Goal: Information Seeking & Learning: Find specific page/section

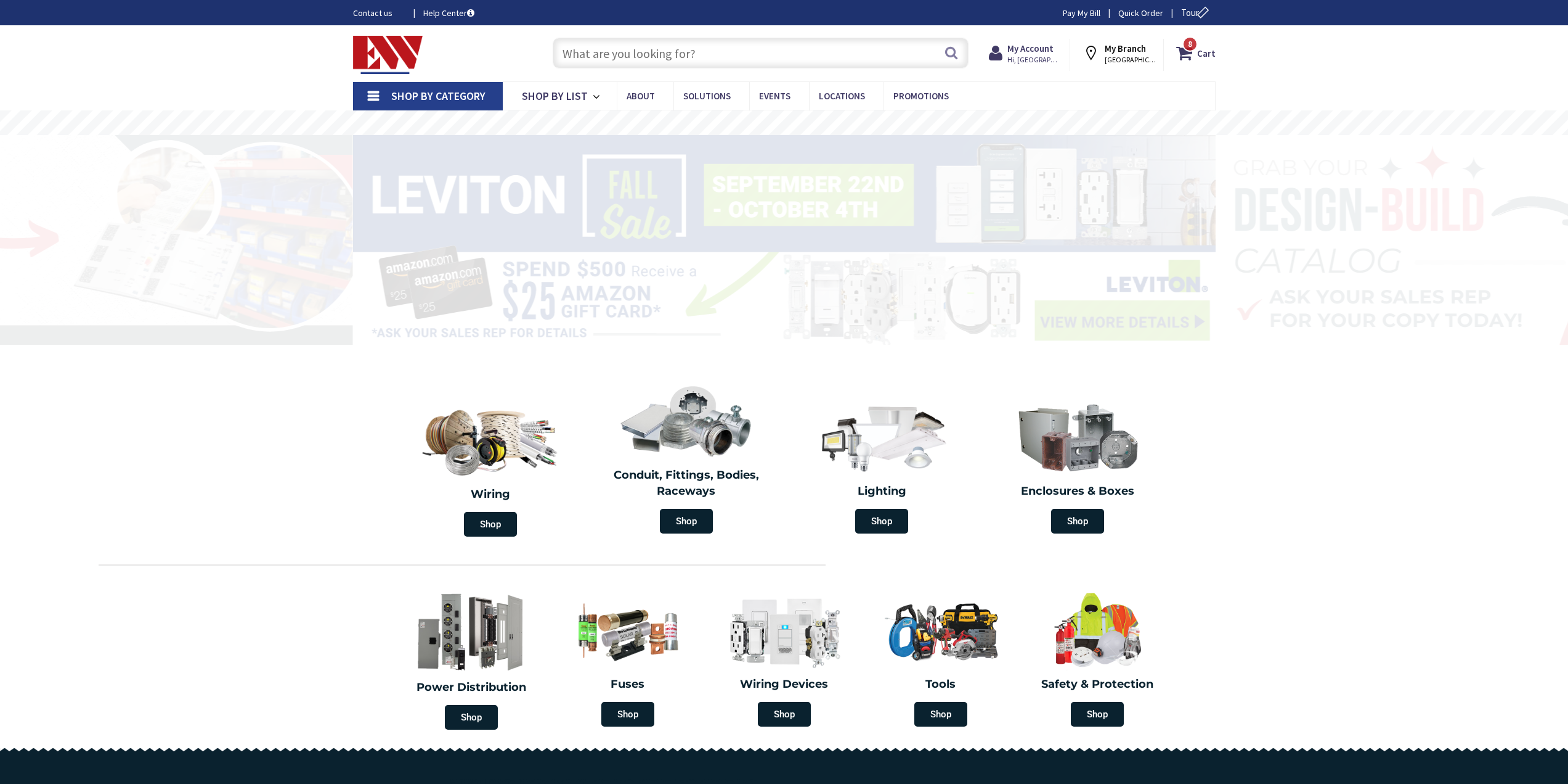
click at [684, 31] on div "Skip to Content Toggle Nav Search 8 8 8 items Cart My Cart" at bounding box center [784, 53] width 924 height 56
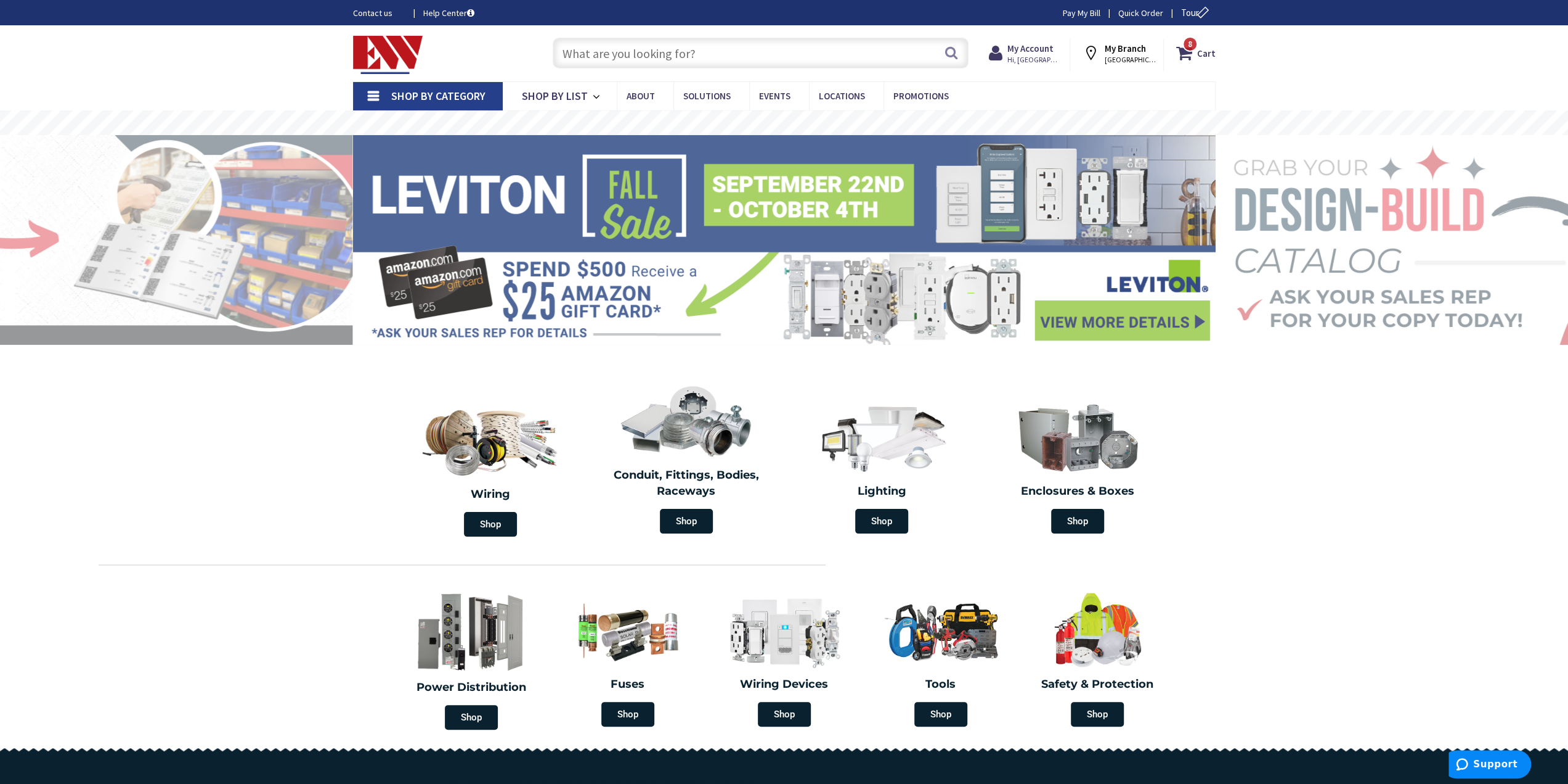
click at [687, 37] on input "text" at bounding box center [761, 53] width 416 height 31
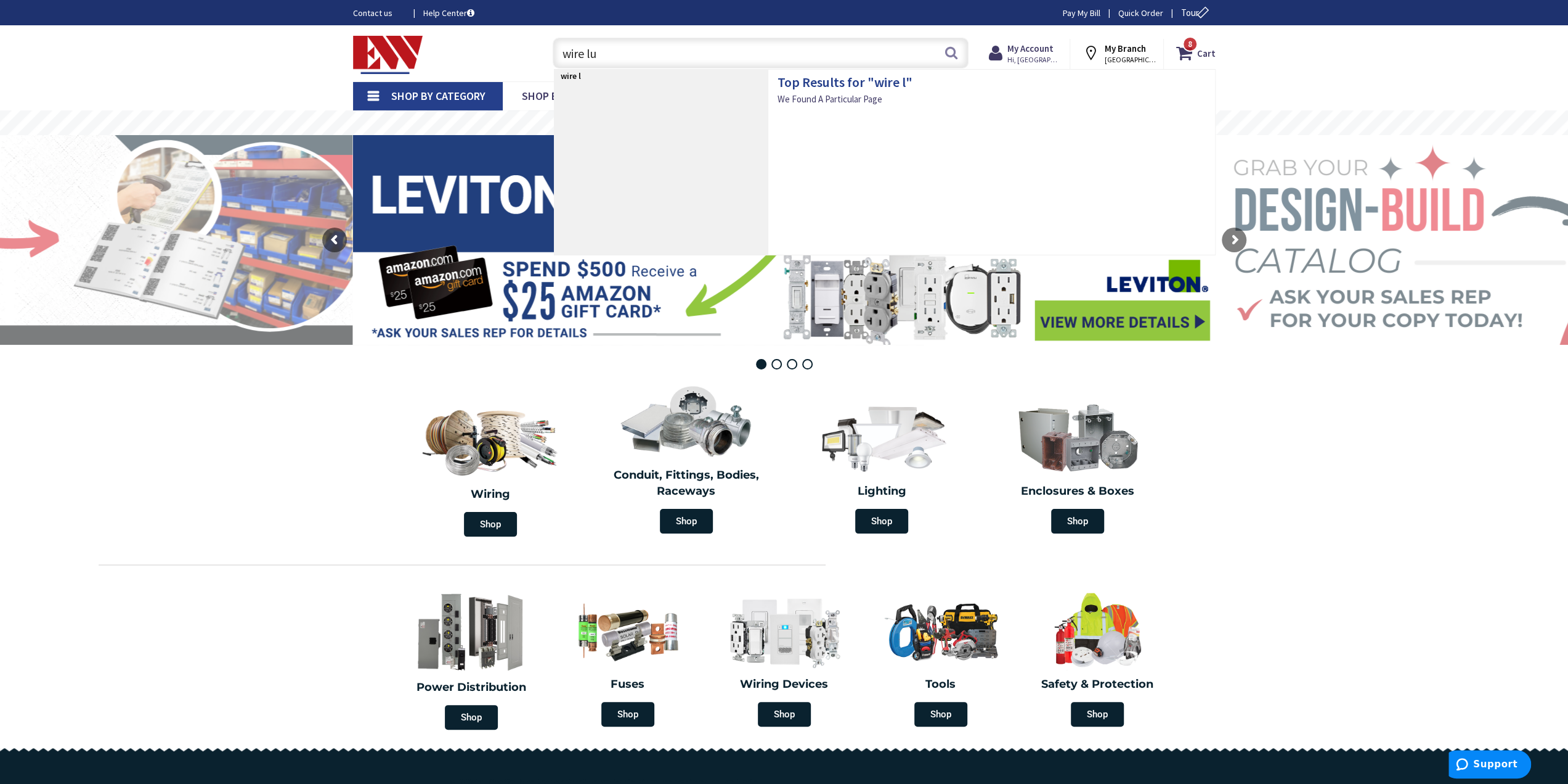
type input "wire lub"
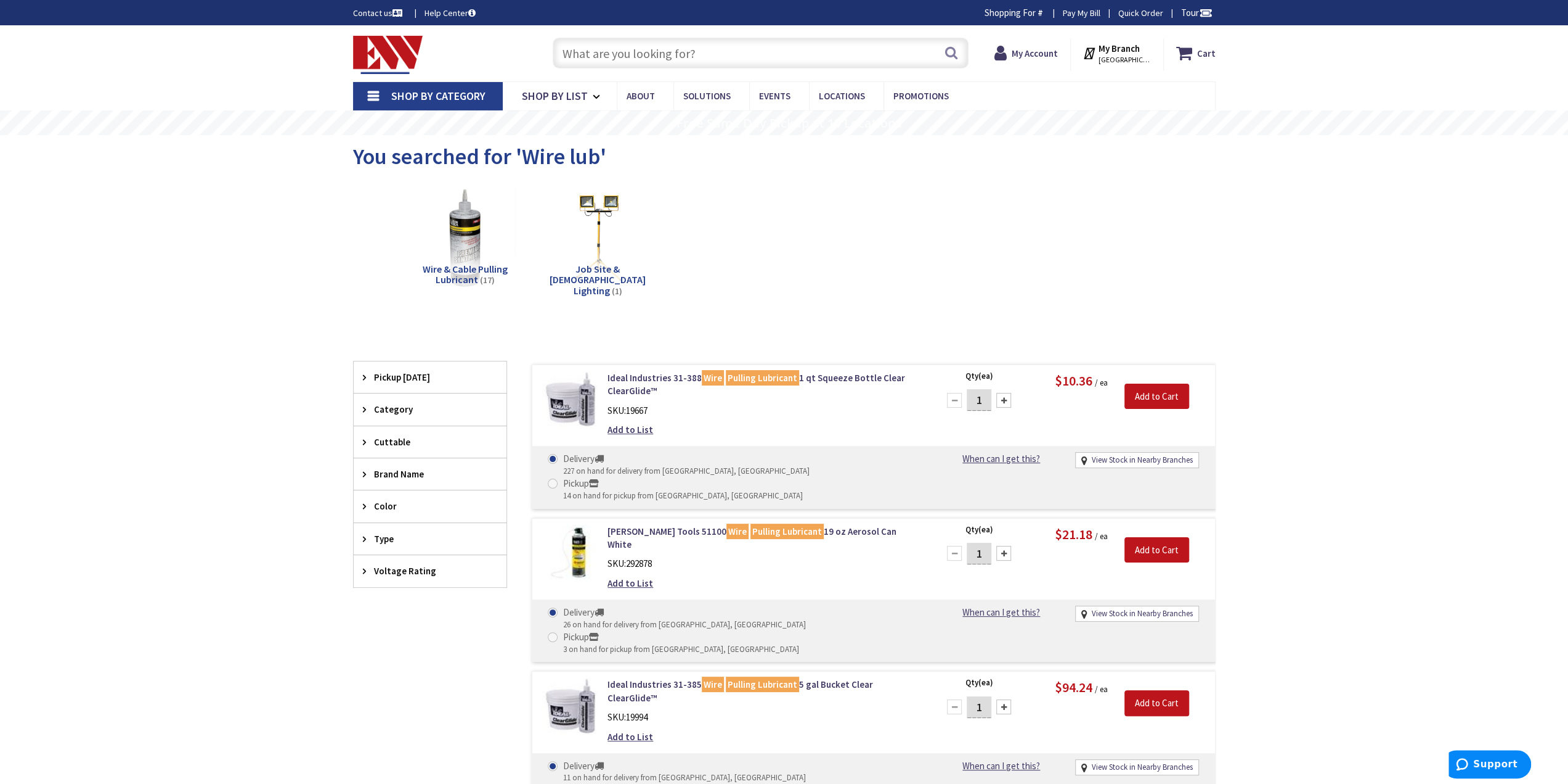
type input "[GEOGRAPHIC_DATA], [GEOGRAPHIC_DATA]"
click at [1504, 448] on div "Skip to Content Toggle Nav Search Cart My Cart Close" at bounding box center [784, 725] width 1568 height 1401
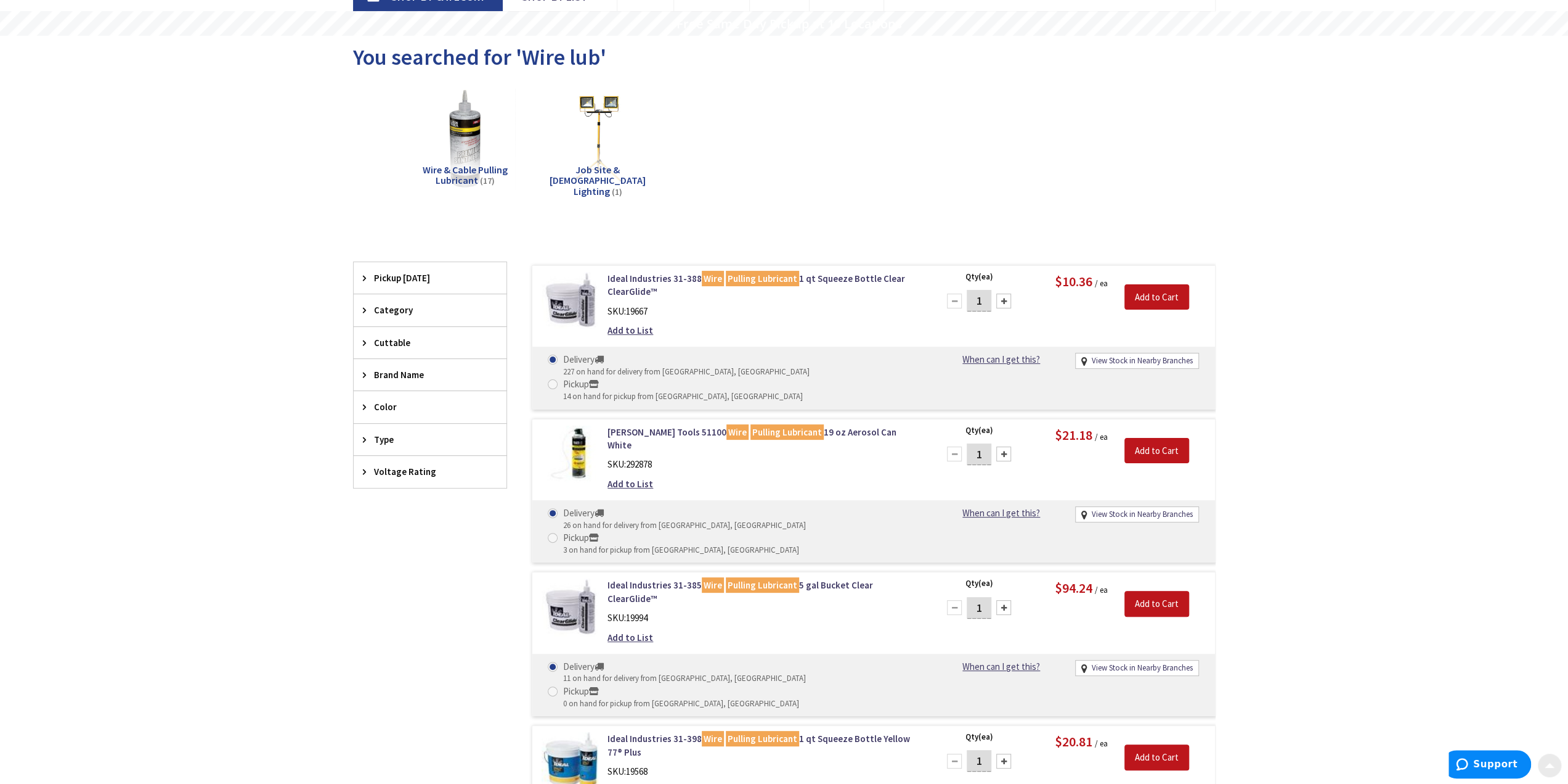
scroll to position [246, 0]
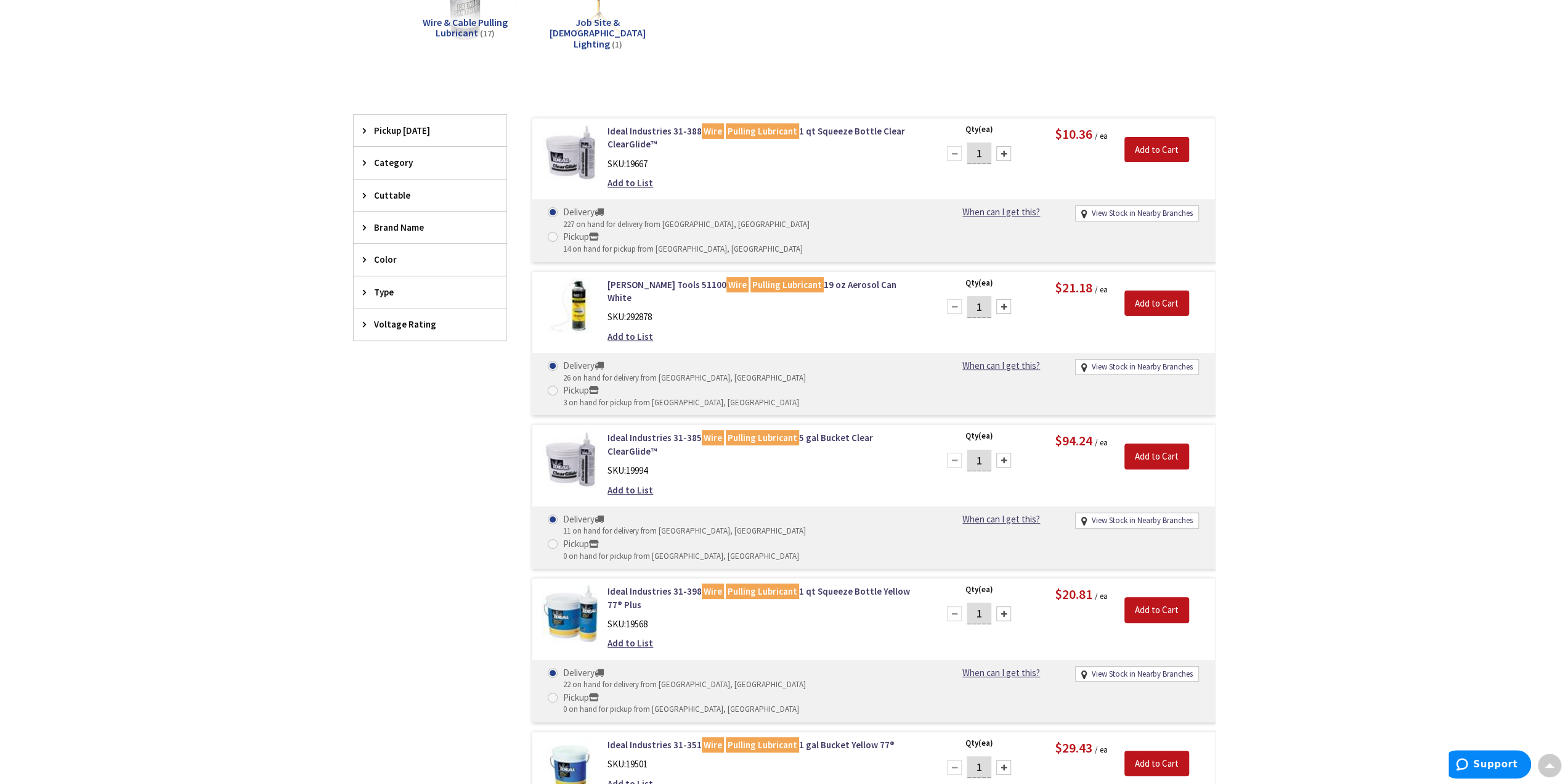
click at [1432, 411] on div "Skip to Content Toggle Nav Search Cart My Cart Close" at bounding box center [784, 737] width 1568 height 1916
click at [1408, 403] on div "Skip to Content Toggle Nav Search Cart My Cart Close" at bounding box center [784, 737] width 1568 height 1916
click at [1385, 483] on div "Skip to Content Toggle Nav Search Cart My Cart Close" at bounding box center [784, 737] width 1568 height 1916
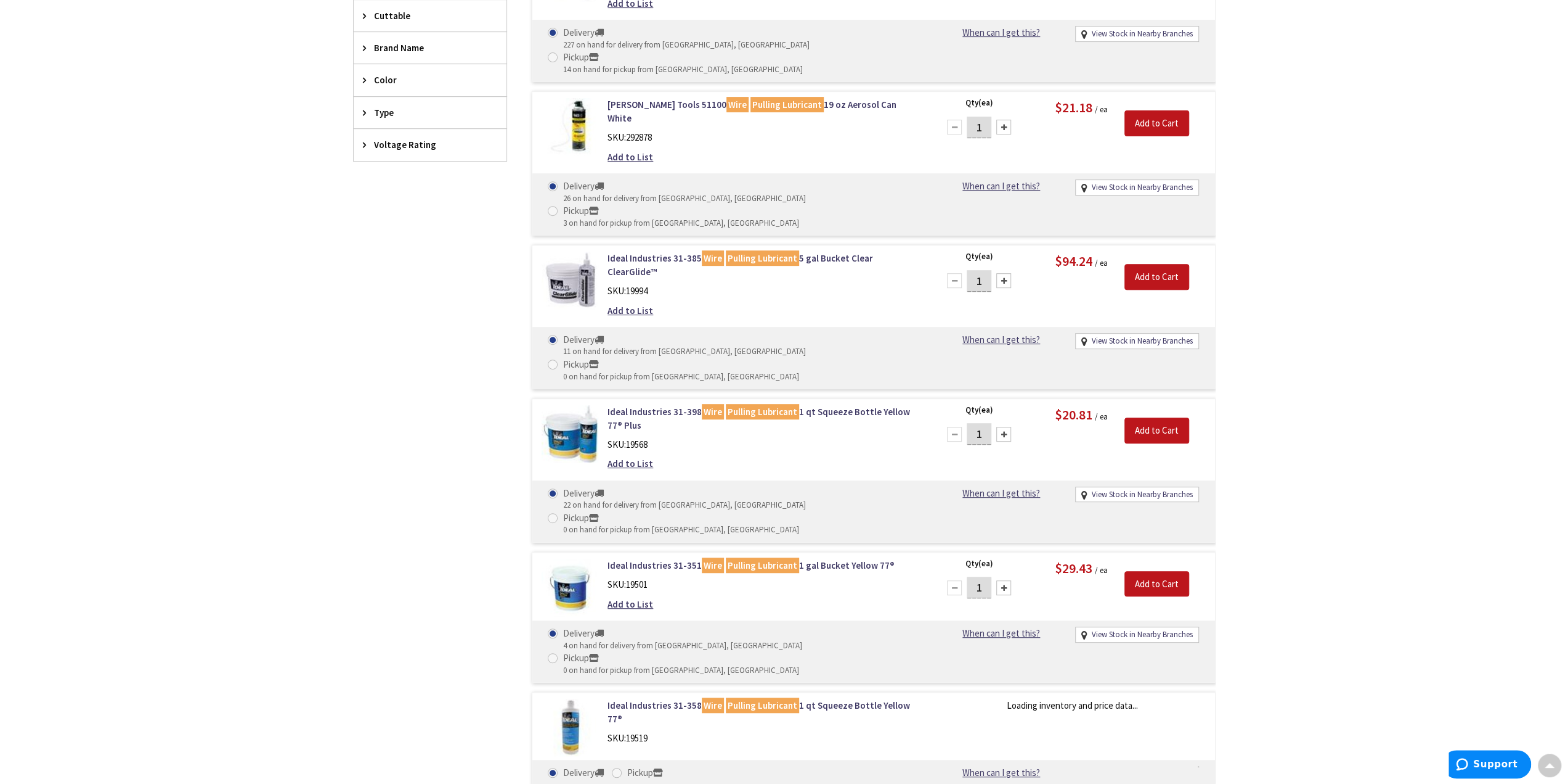
scroll to position [556, 0]
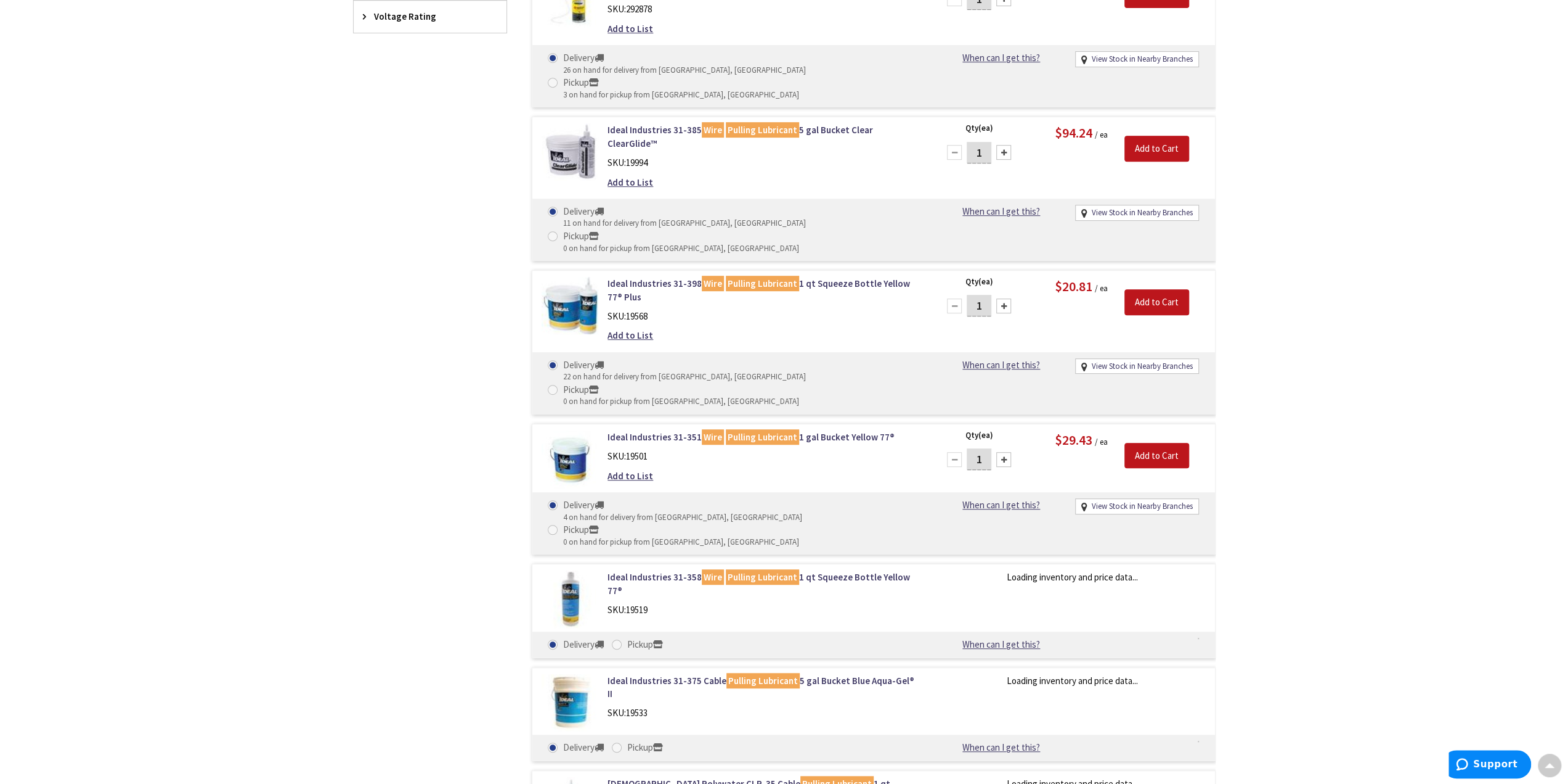
click at [381, 320] on div "Filters 18 items Pickup Today Middletown (0 mi) (4) Middletown (4.72 mi) (11) N…" at bounding box center [430, 442] width 154 height 1269
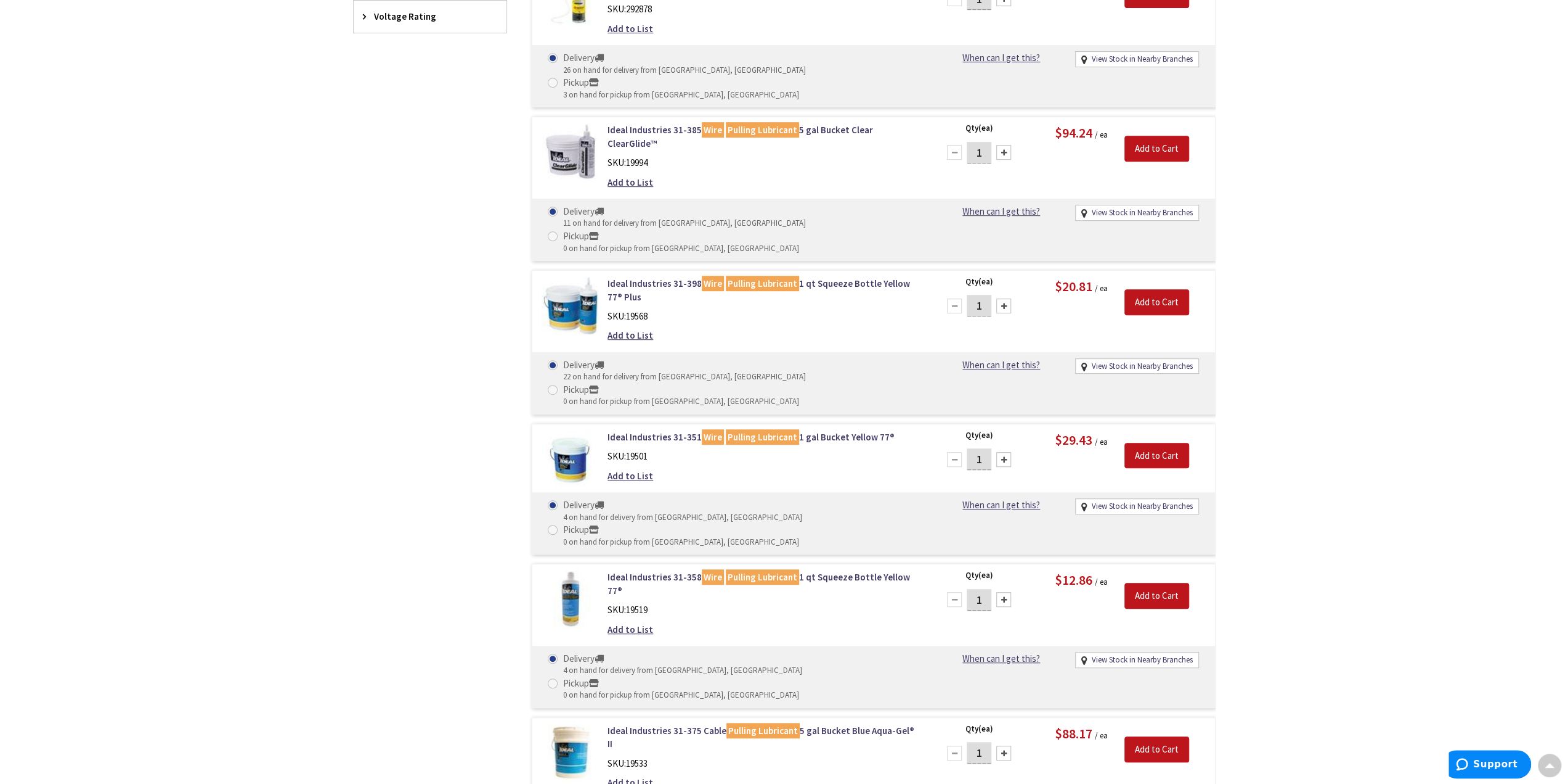
click at [367, 262] on div "Filters 18 items Pickup Today Middletown (0 mi) (4) Middletown (4.72 mi) (11) N…" at bounding box center [430, 568] width 154 height 1521
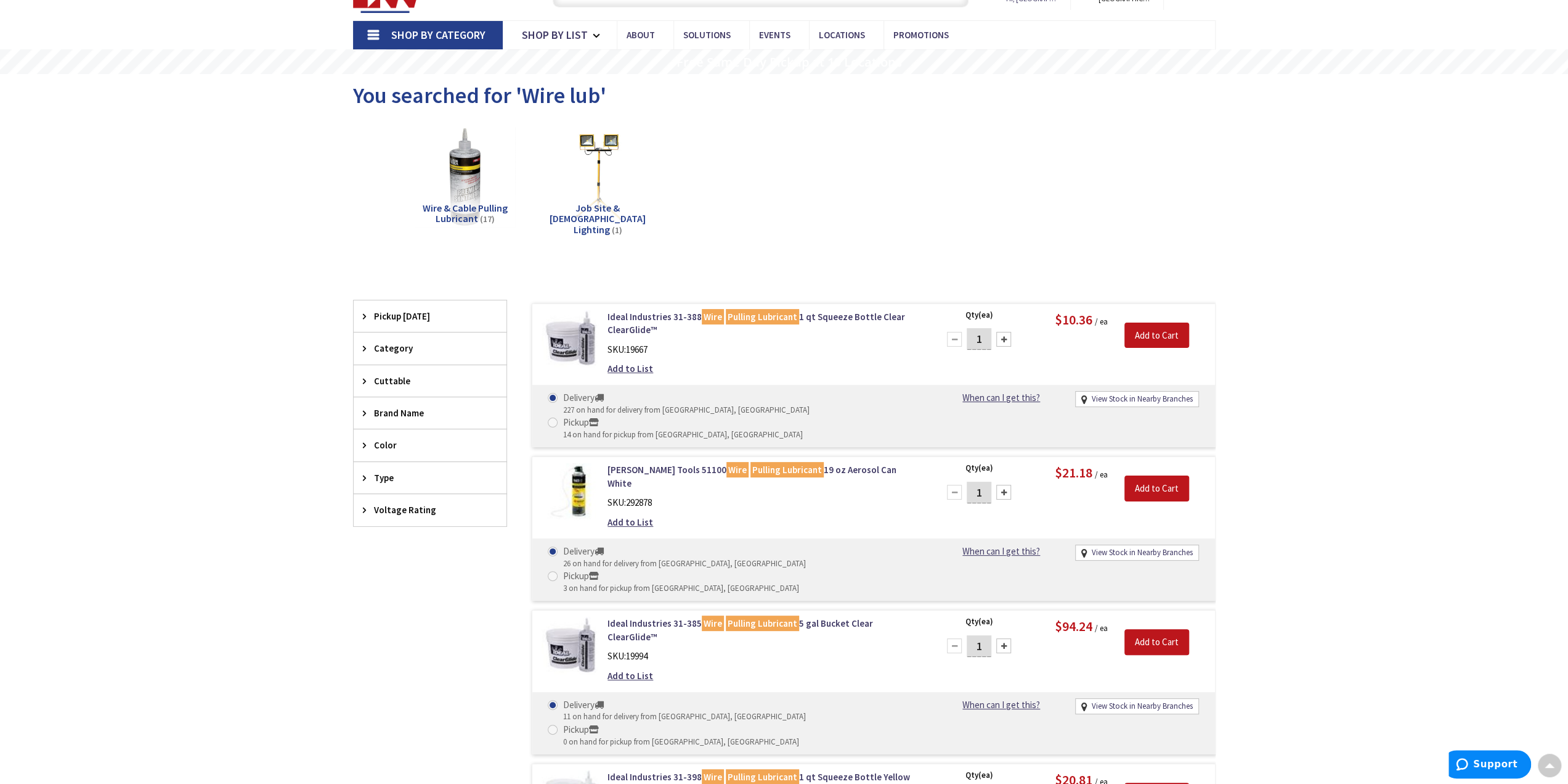
scroll to position [0, 0]
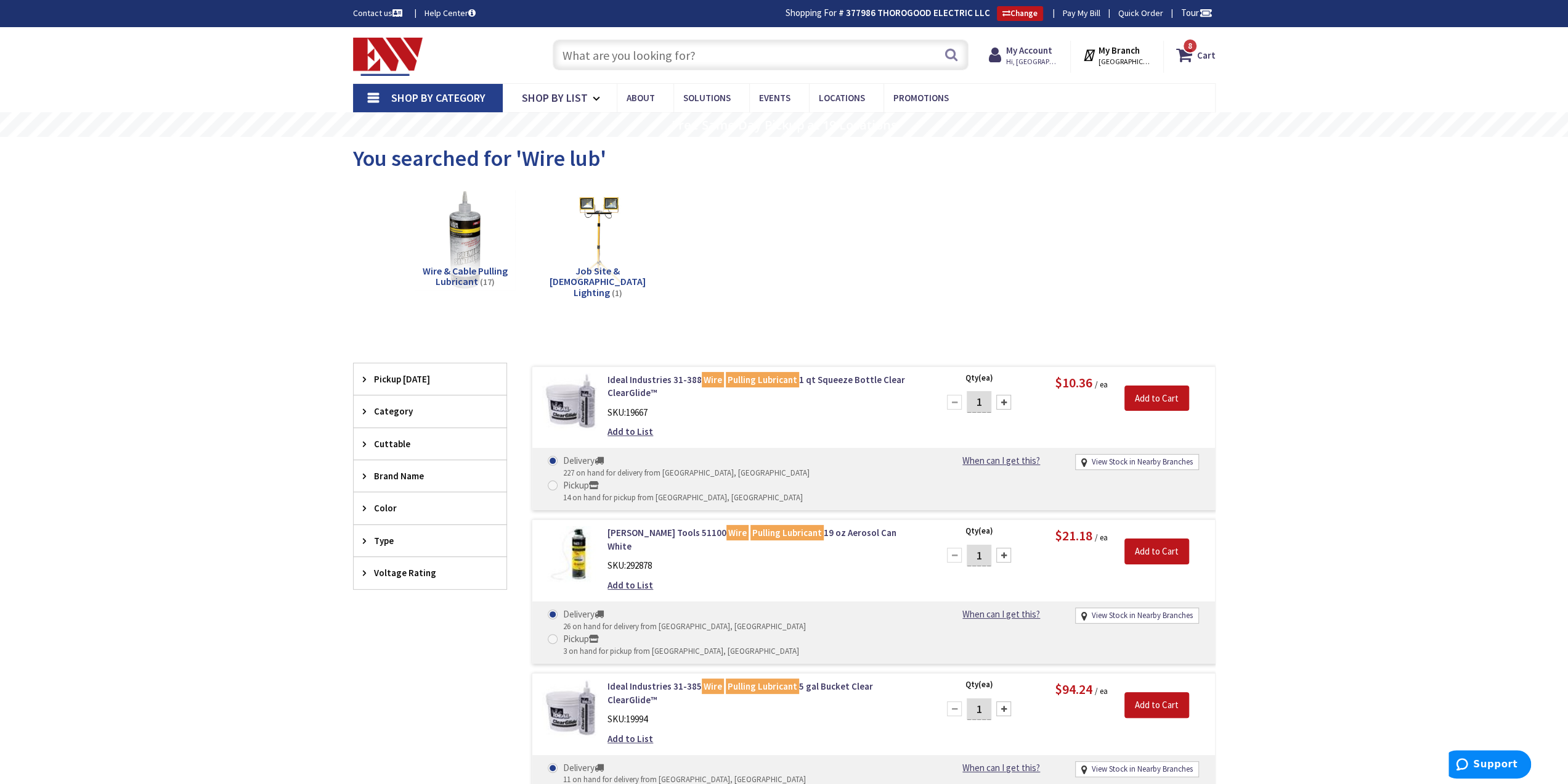
click at [709, 42] on input "text" at bounding box center [761, 55] width 416 height 31
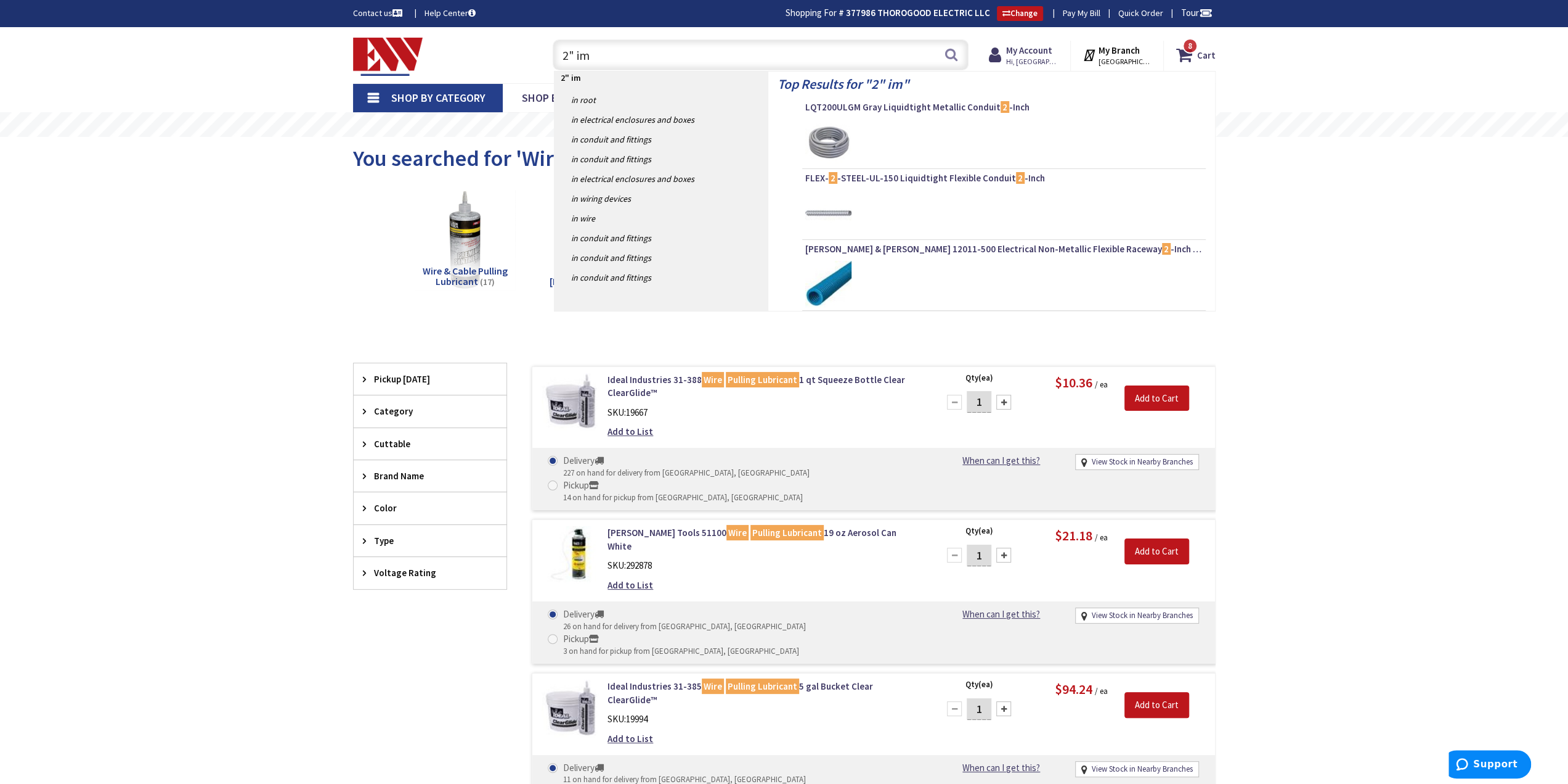
type input "2" imc"
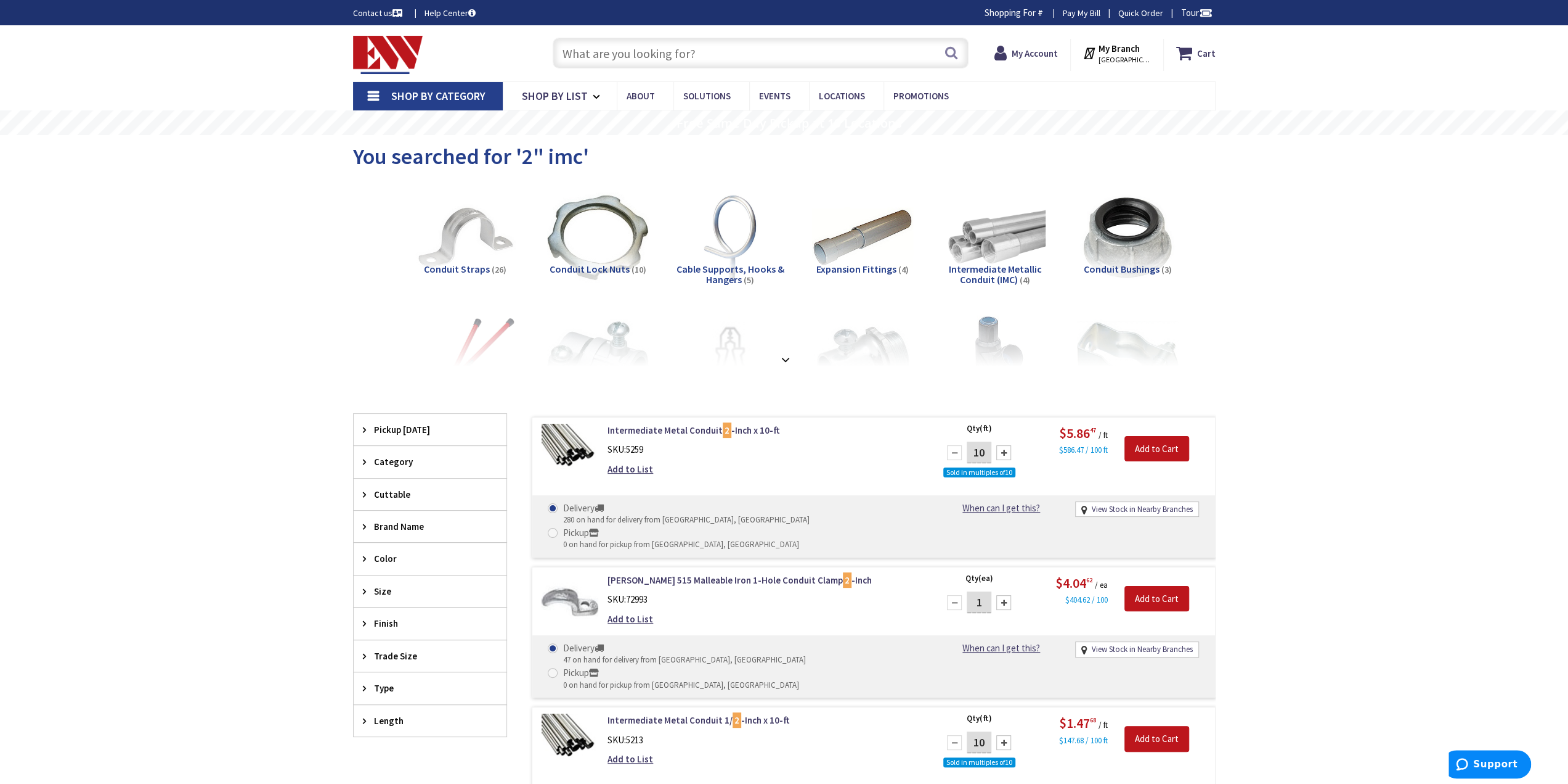
click at [239, 171] on div "Skip to Content Toggle Nav Search Cart My Cart Close" at bounding box center [784, 747] width 1568 height 1443
click at [242, 157] on div "Skip to Content Toggle Nav Search 8 8 8 items Cart My Cart" at bounding box center [784, 747] width 1568 height 1443
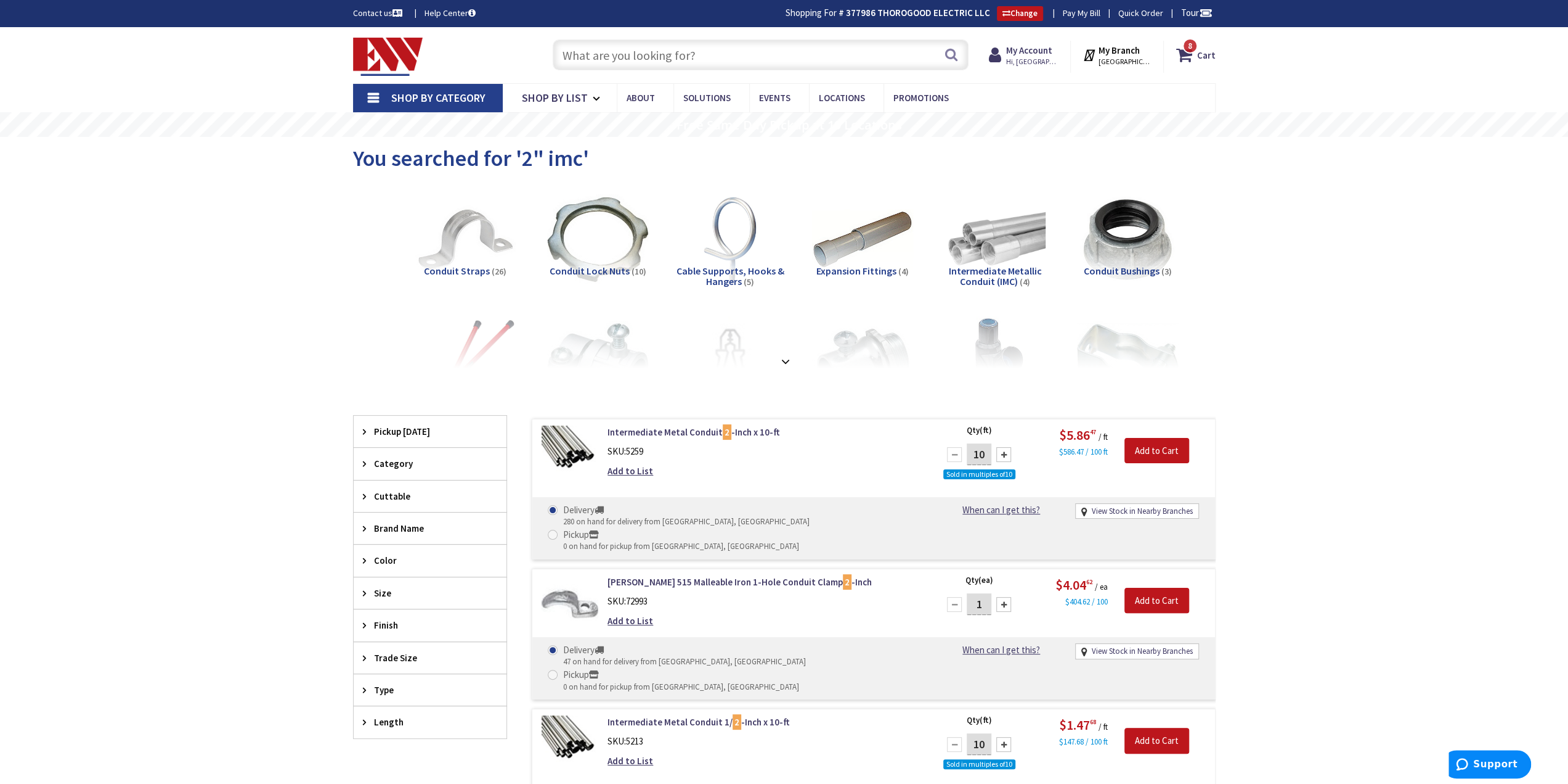
click at [208, 298] on div "Skip to Content Toggle Nav Search 8 8 8 items Cart My Cart" at bounding box center [784, 749] width 1568 height 1443
click at [236, 269] on div "Skip to Content Toggle Nav Search 8 8 8 items Cart My Cart" at bounding box center [784, 749] width 1568 height 1443
drag, startPoint x: 725, startPoint y: 42, endPoint x: 721, endPoint y: 53, distance: 11.7
click at [725, 43] on input "text" at bounding box center [761, 55] width 416 height 31
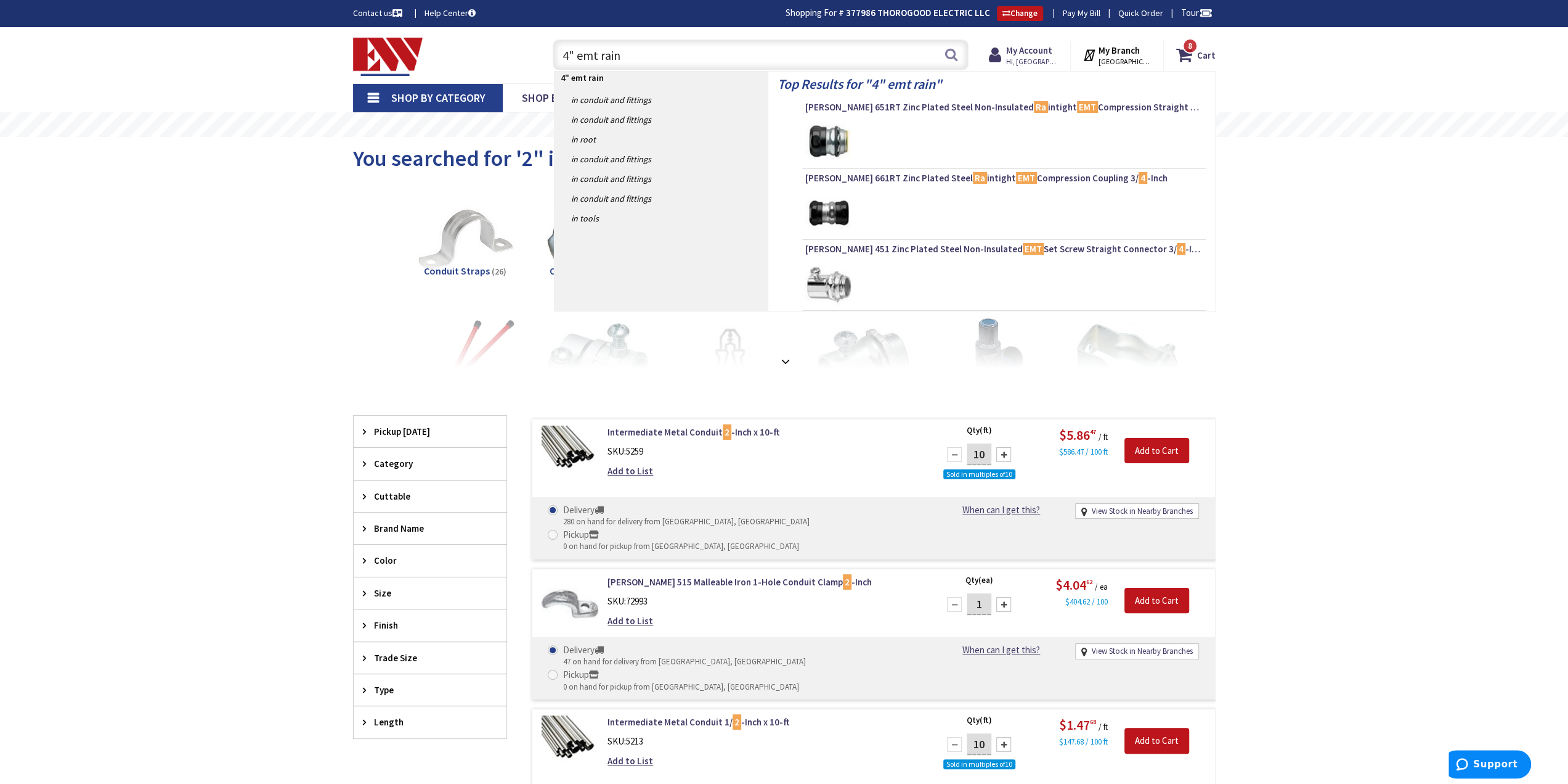
type input "4" emt rain"
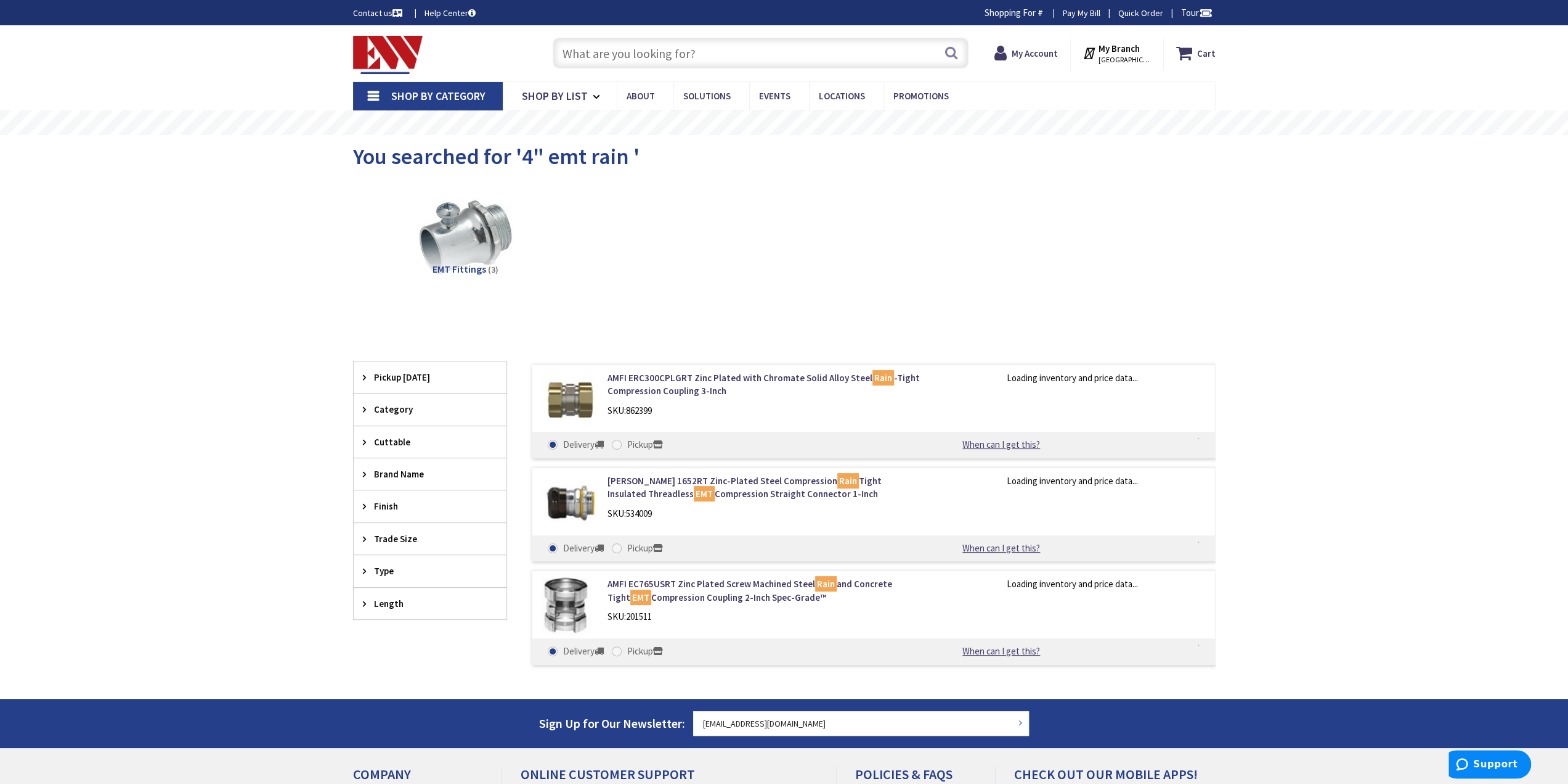
click at [570, 153] on span "You searched for '4" emt rain '" at bounding box center [495, 156] width 286 height 27
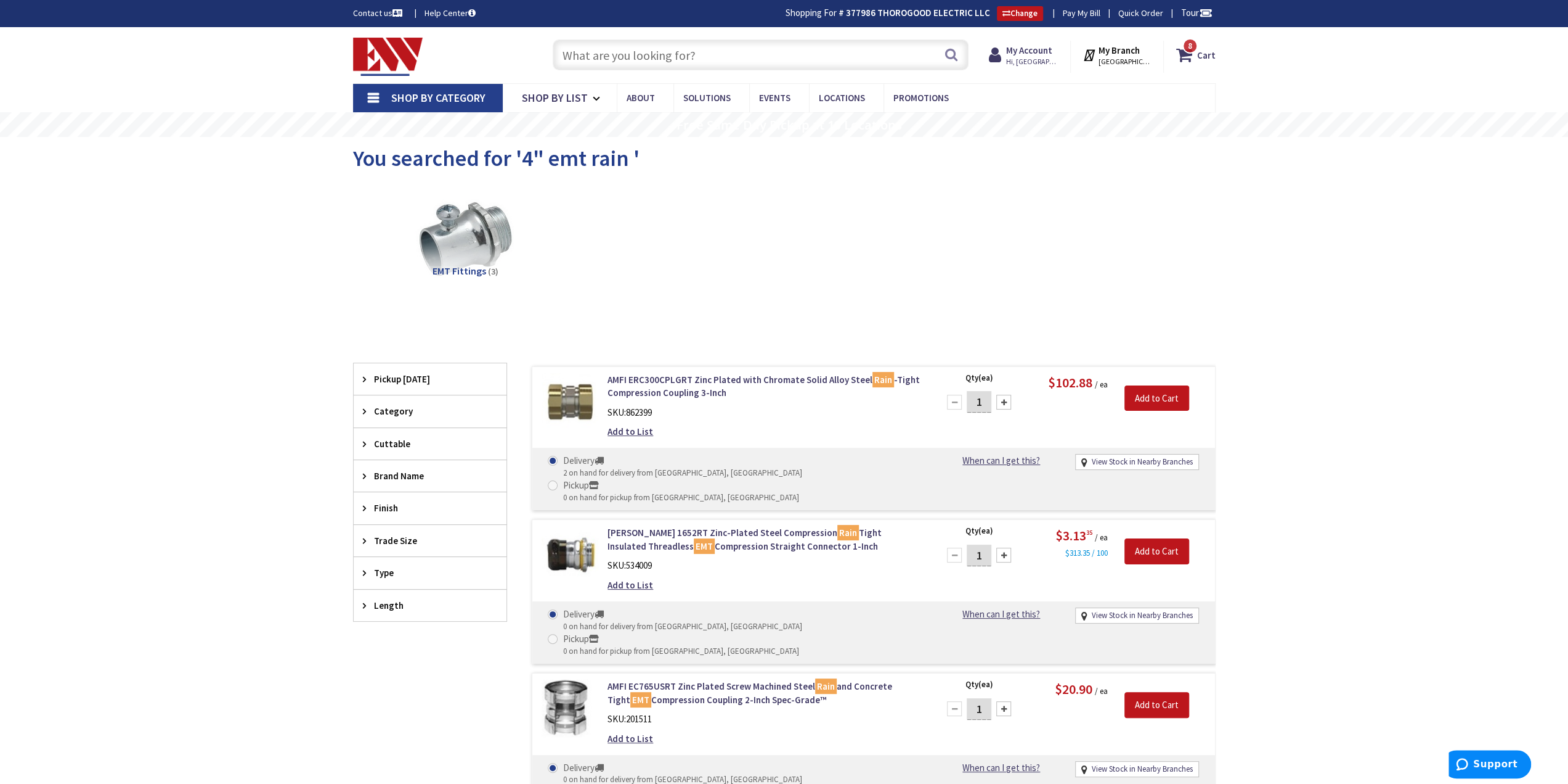
click at [221, 180] on div "Skip to Content Toggle Nav Search 8 8 8 items Cart My Cart" at bounding box center [784, 581] width 1568 height 1108
click at [567, 166] on span "You searched for '4" emt rain '" at bounding box center [495, 158] width 286 height 27
click at [640, 40] on input "text" at bounding box center [761, 55] width 416 height 31
type input "wire lube"
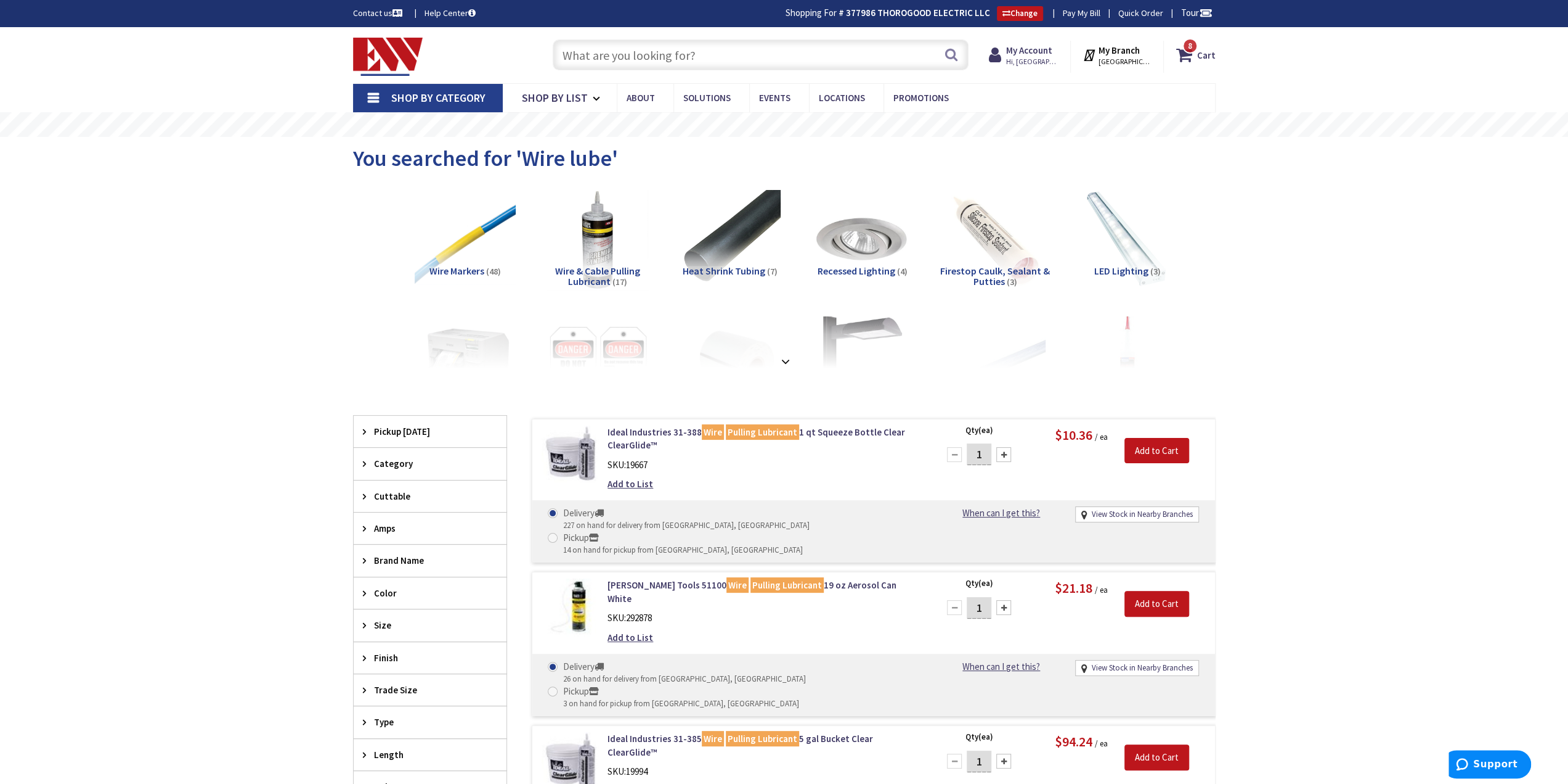
click at [629, 65] on input "text" at bounding box center [761, 55] width 416 height 31
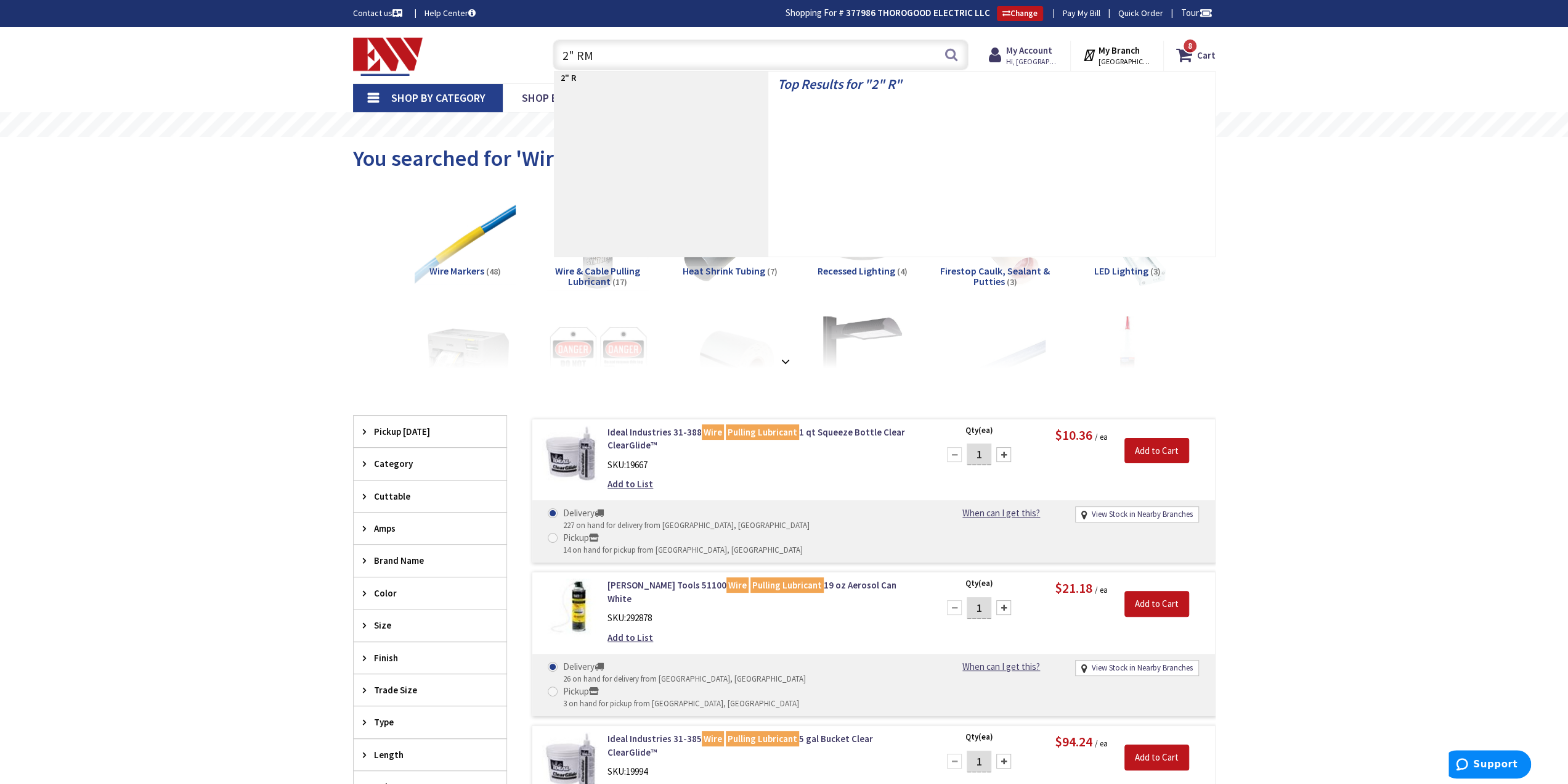
type input "2" RMC"
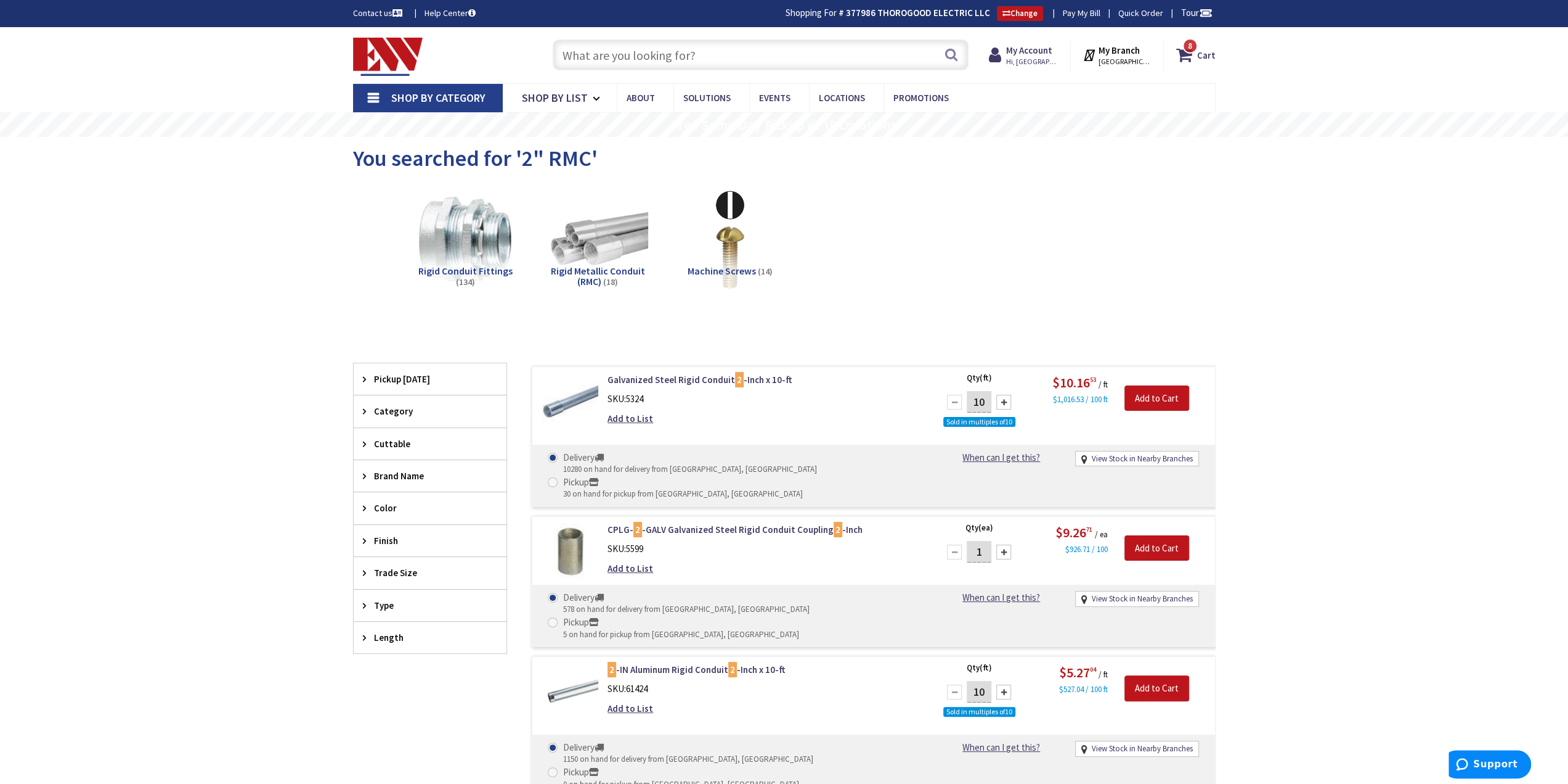
click at [383, 48] on img at bounding box center [388, 56] width 70 height 38
